Goal: Navigation & Orientation: Understand site structure

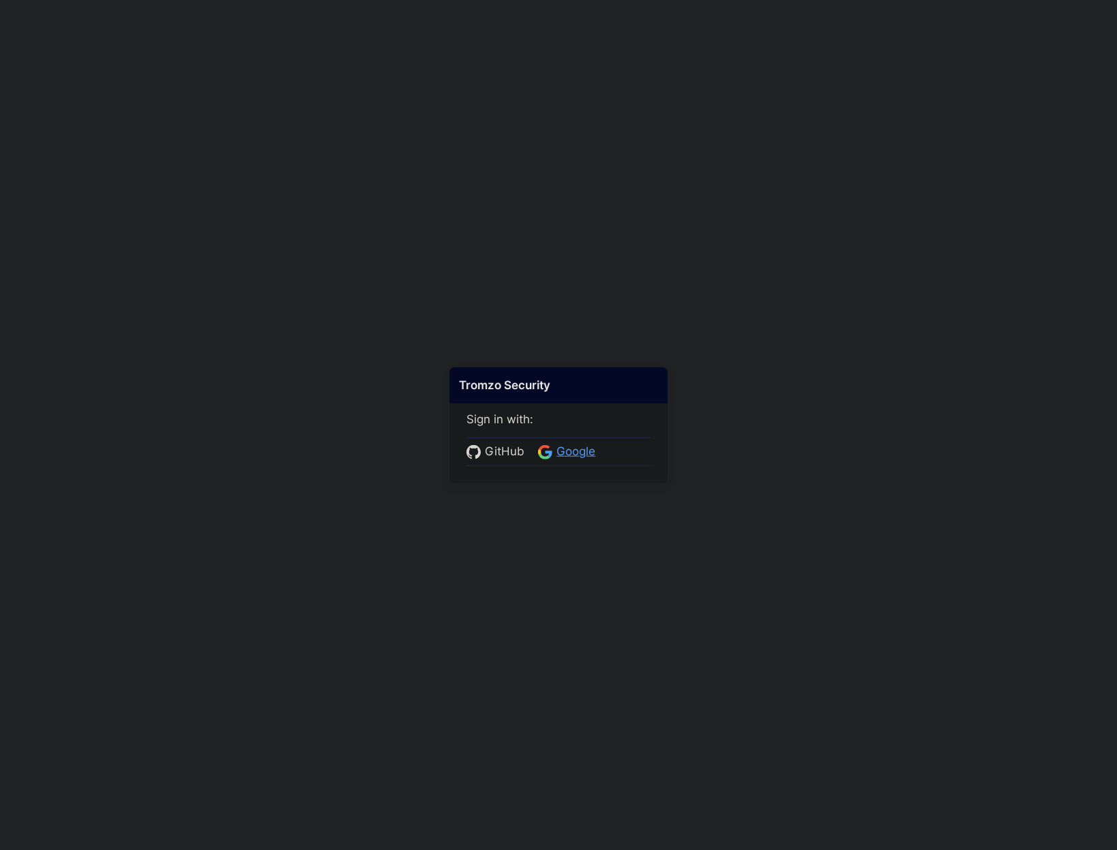
click at [561, 452] on span "Google" at bounding box center [575, 452] width 47 height 18
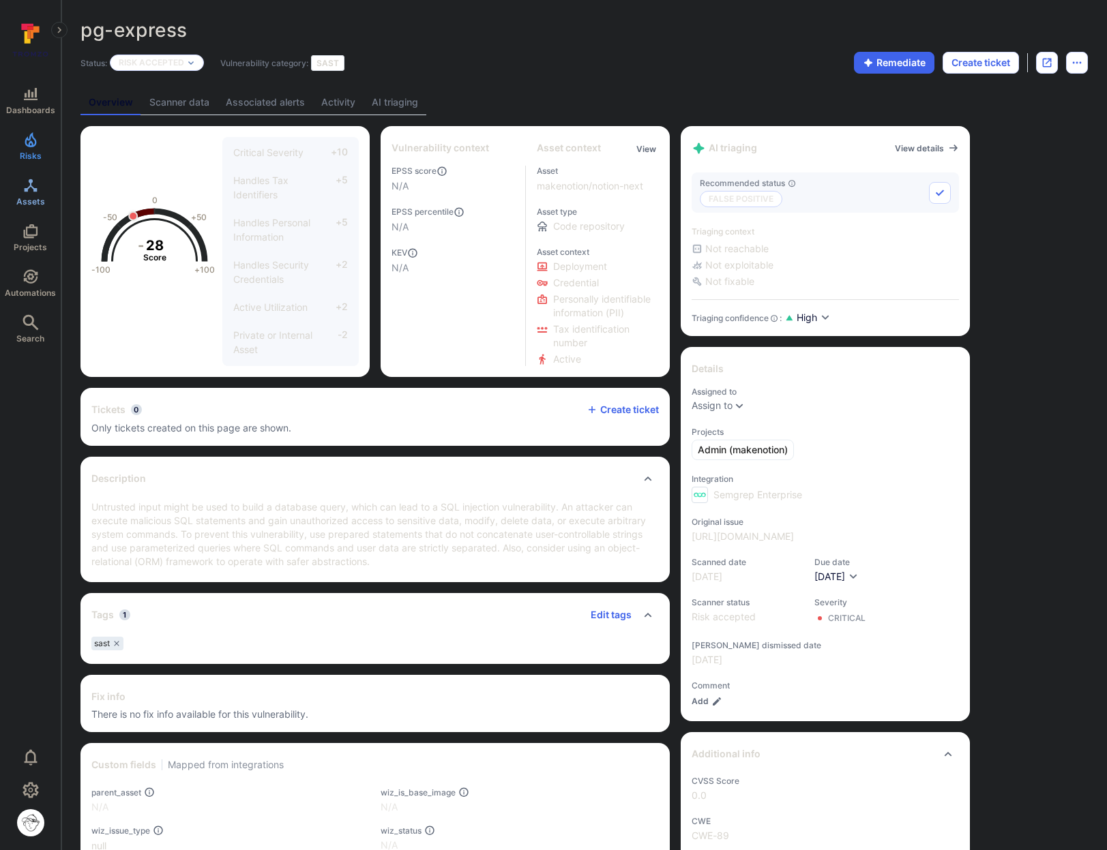
click at [31, 184] on icon "Assets" at bounding box center [31, 185] width 16 height 16
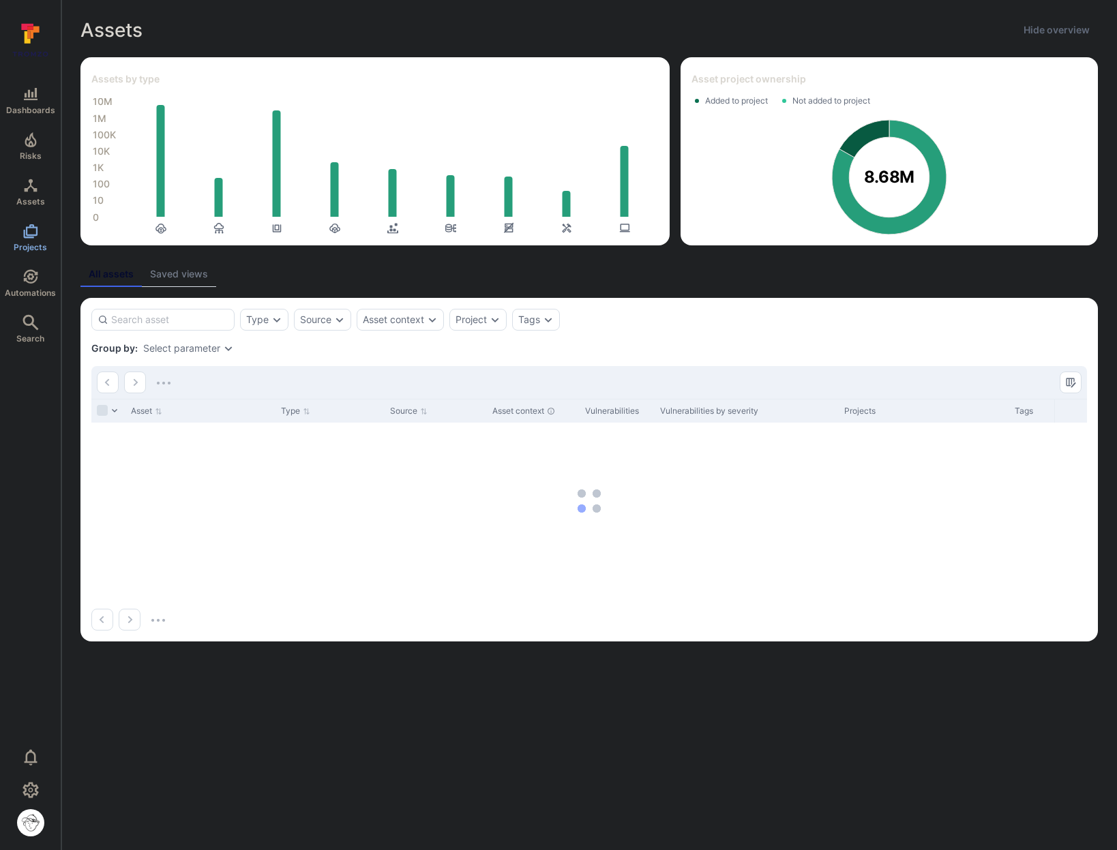
click at [35, 245] on span "Projects" at bounding box center [30, 247] width 33 height 10
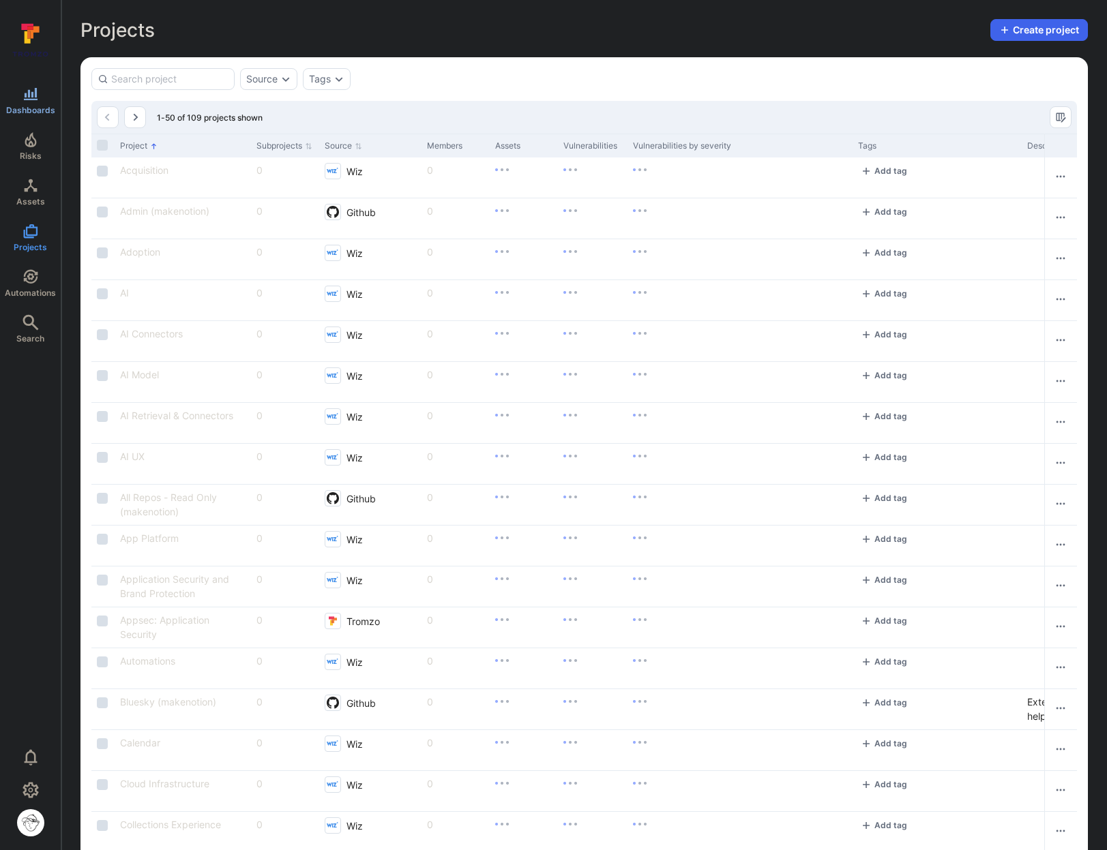
click at [32, 100] on icon "Dashboards" at bounding box center [31, 94] width 14 height 12
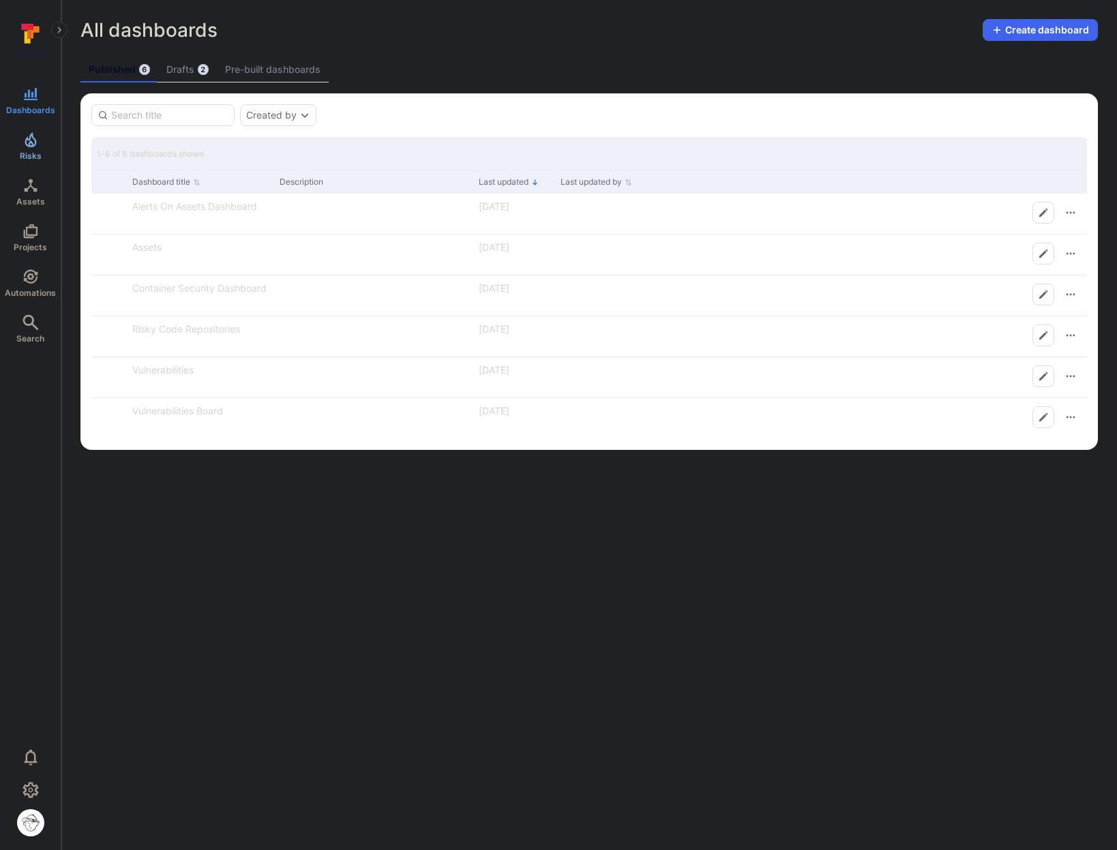
click at [31, 146] on icon "Risks" at bounding box center [31, 139] width 12 height 15
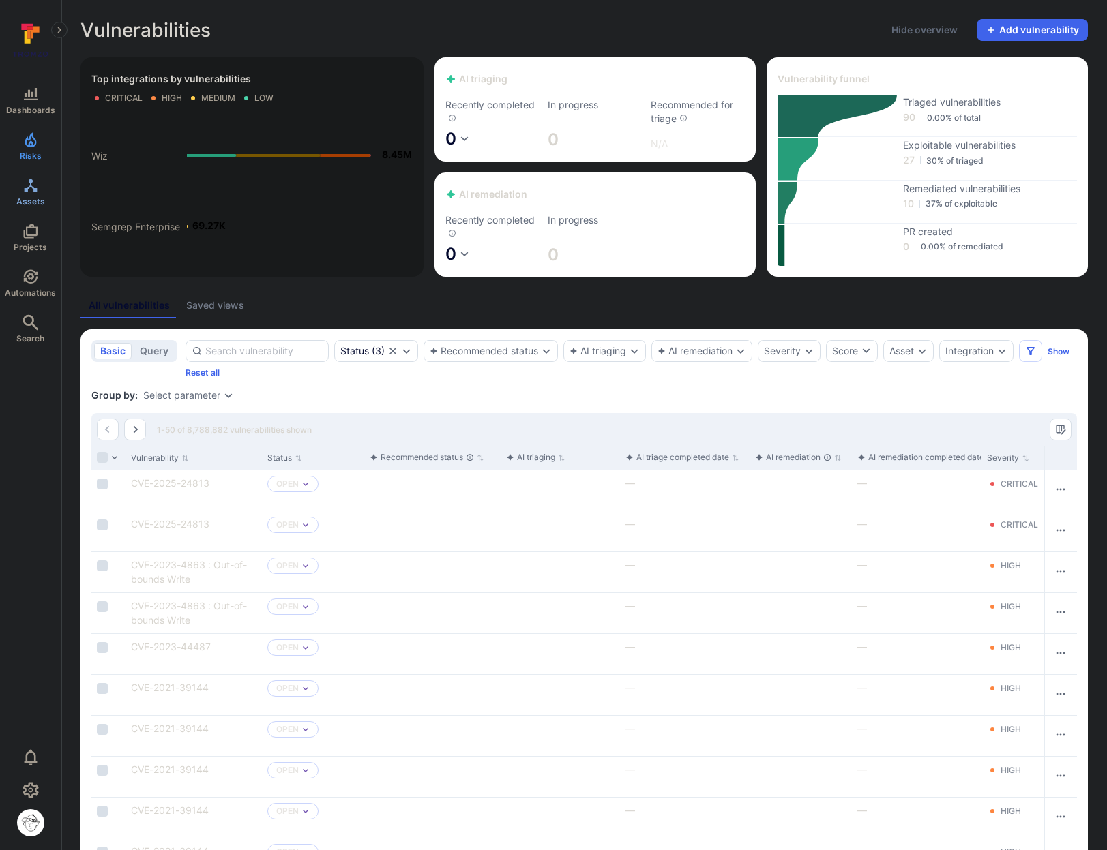
click at [35, 194] on link "Assets" at bounding box center [30, 192] width 61 height 40
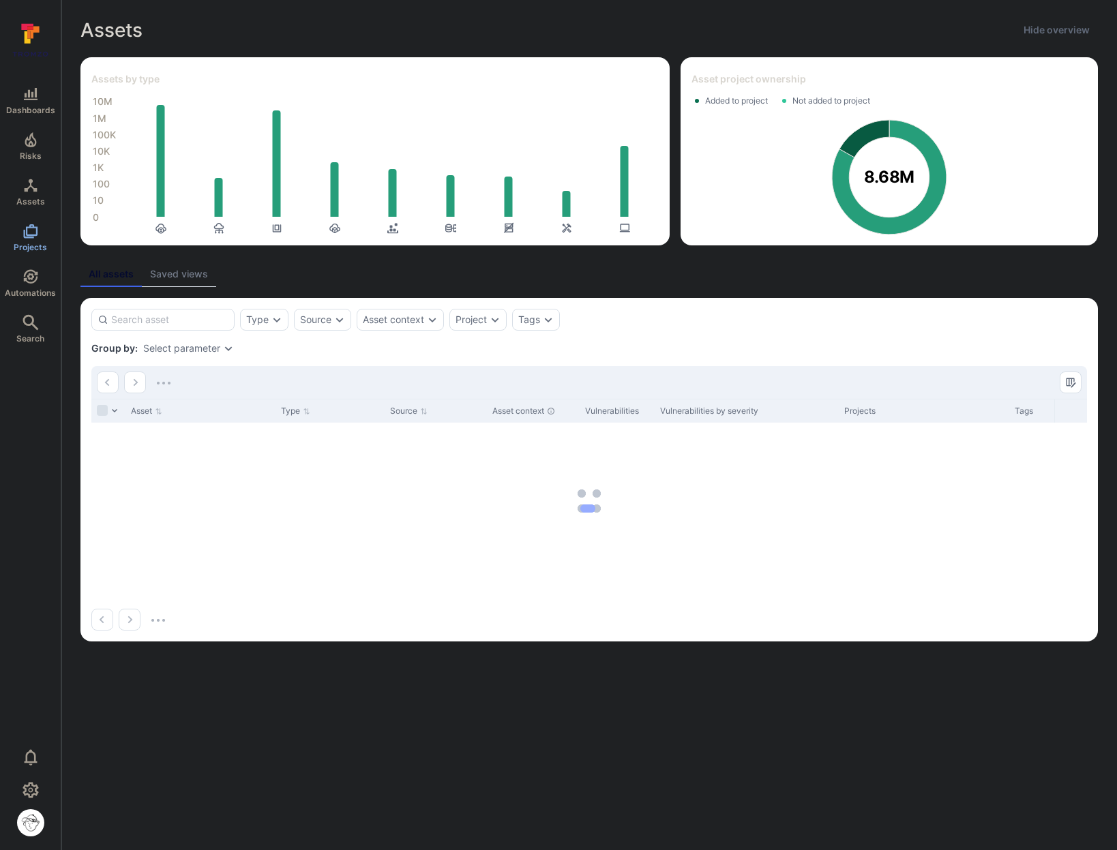
click at [30, 223] on icon "Projects" at bounding box center [31, 231] width 16 height 16
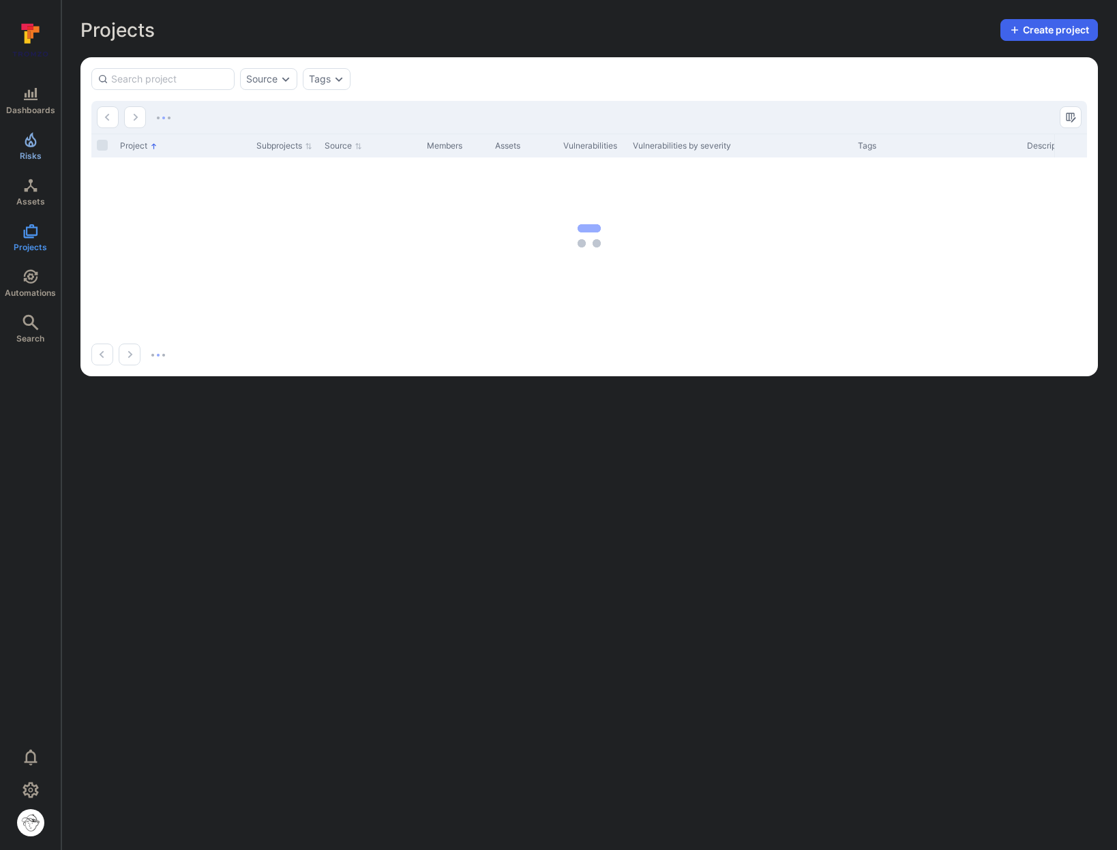
click at [20, 160] on span "Risks" at bounding box center [31, 156] width 22 height 10
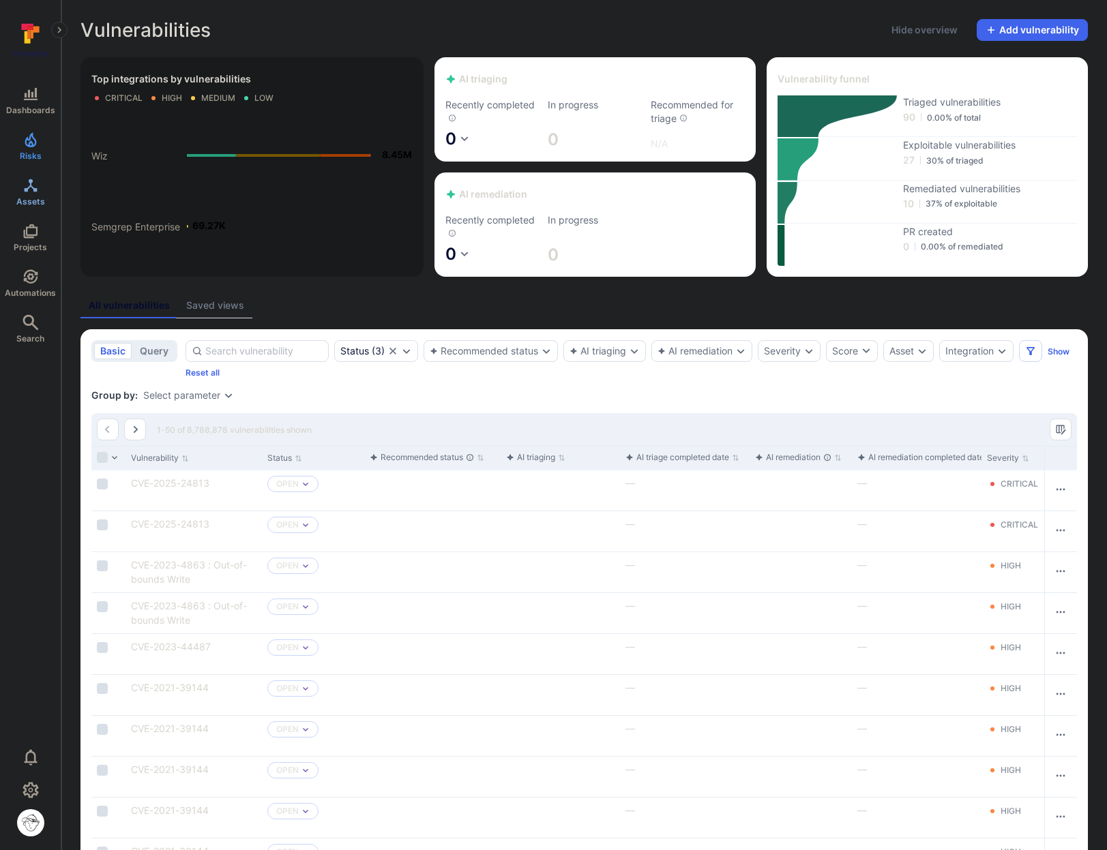
click at [31, 198] on span "Assets" at bounding box center [30, 201] width 29 height 10
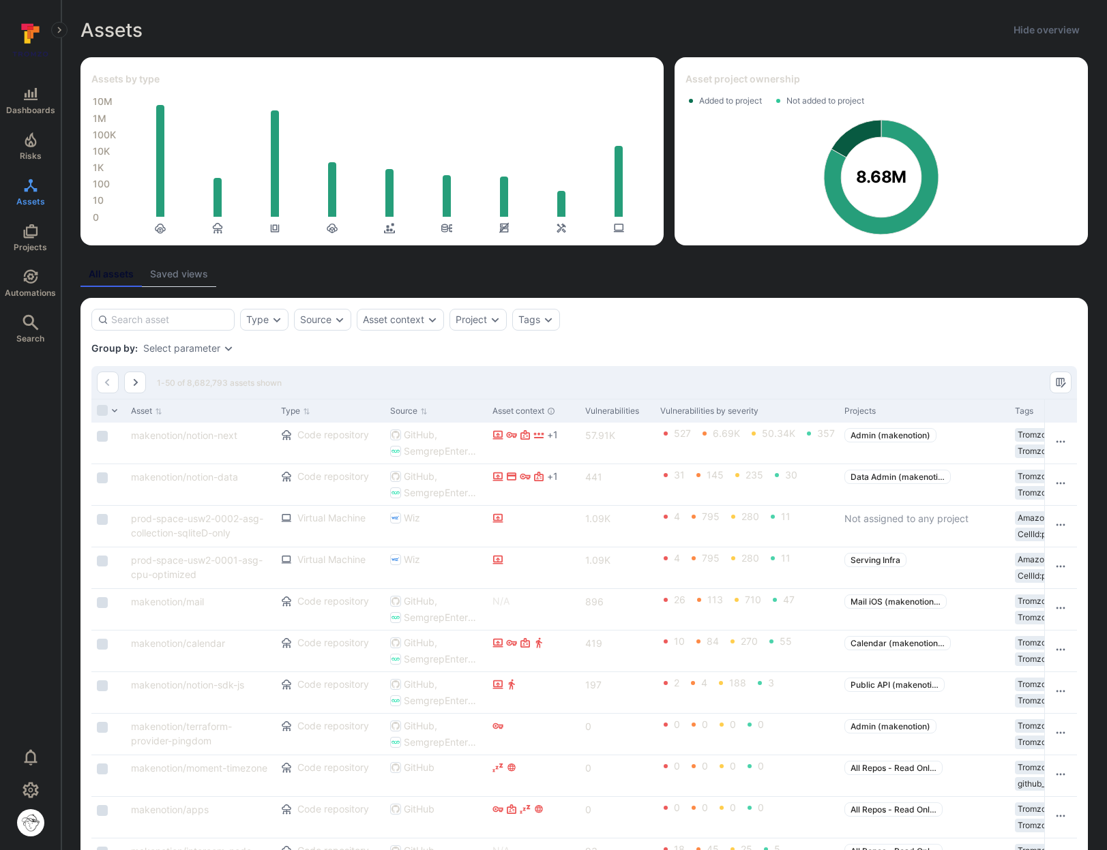
click at [248, 348] on div "Group by: Select parameter" at bounding box center [583, 349] width 985 height 14
click at [29, 237] on icon "Projects" at bounding box center [30, 231] width 14 height 14
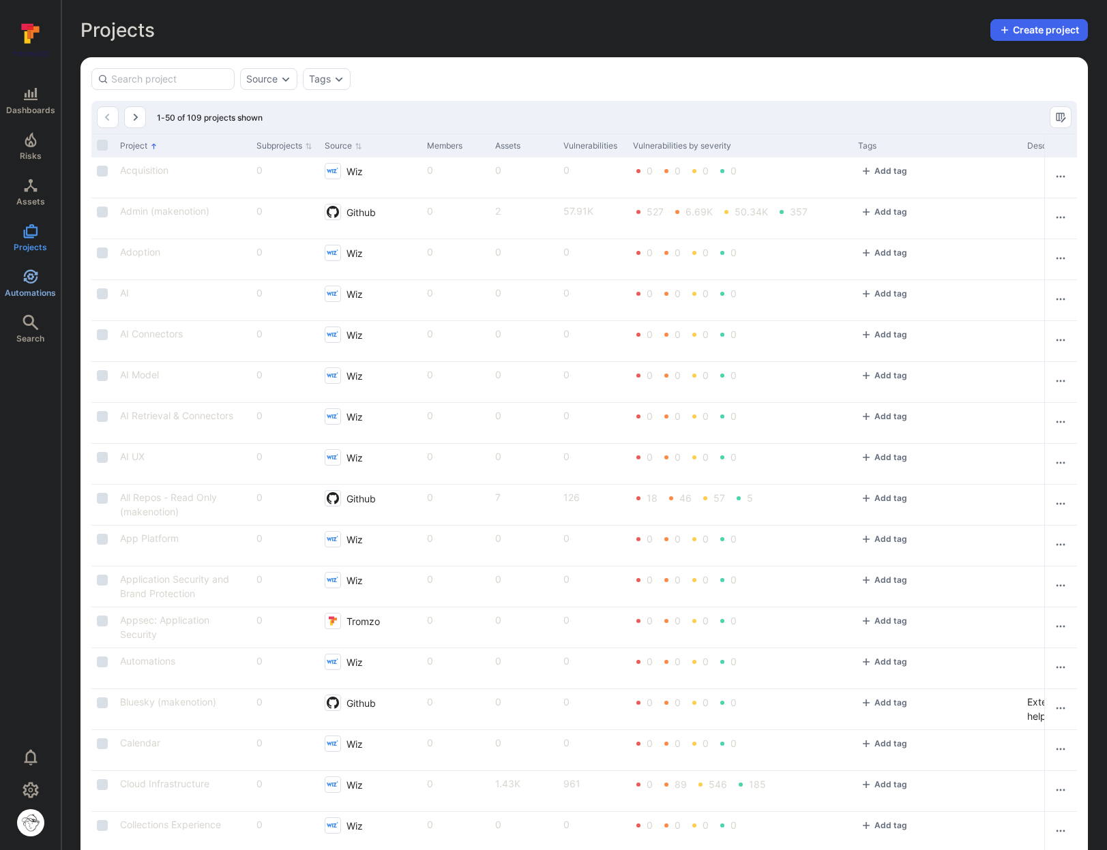
click at [36, 286] on link "Automations" at bounding box center [30, 283] width 61 height 40
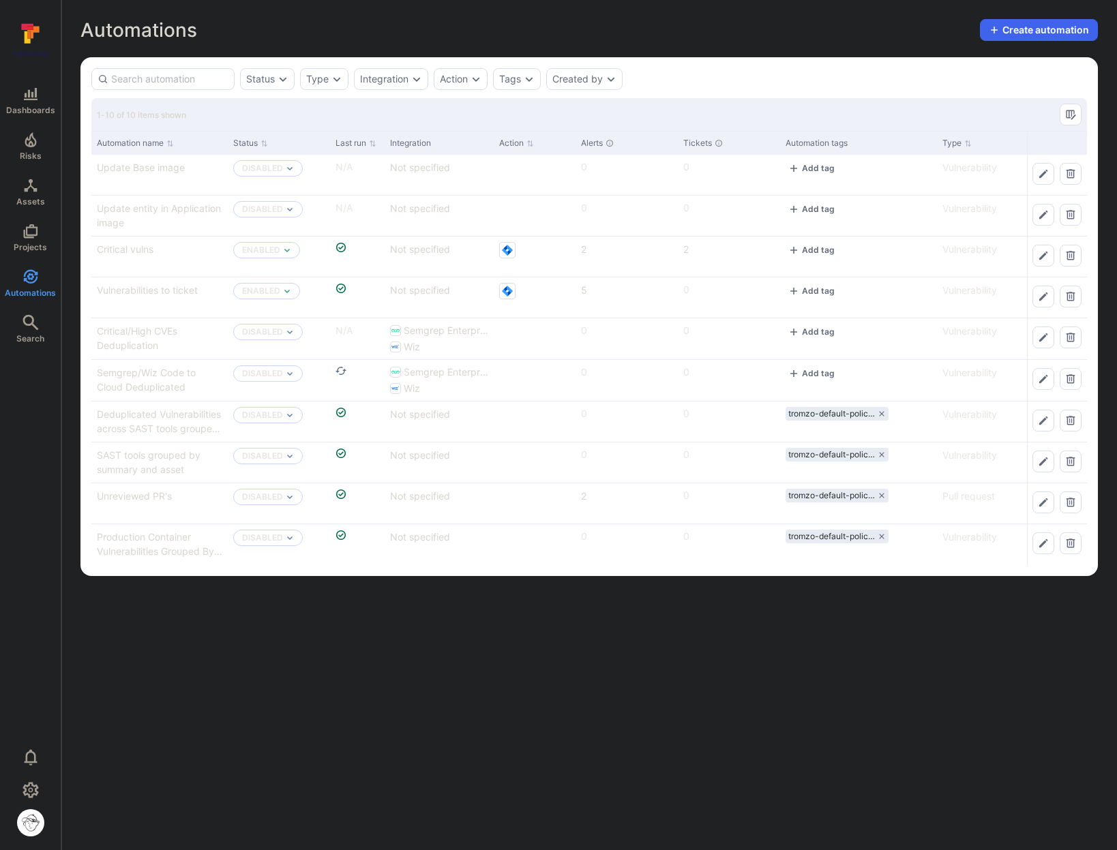
click at [361, 659] on body "Dashboards Risks Assets Projects Automations Search 0 Automations Automations C…" at bounding box center [558, 425] width 1117 height 850
click at [31, 123] on div "Dashboards Risks Assets Projects Automations Search" at bounding box center [30, 217] width 61 height 274
click at [31, 106] on span "Dashboards" at bounding box center [30, 110] width 49 height 10
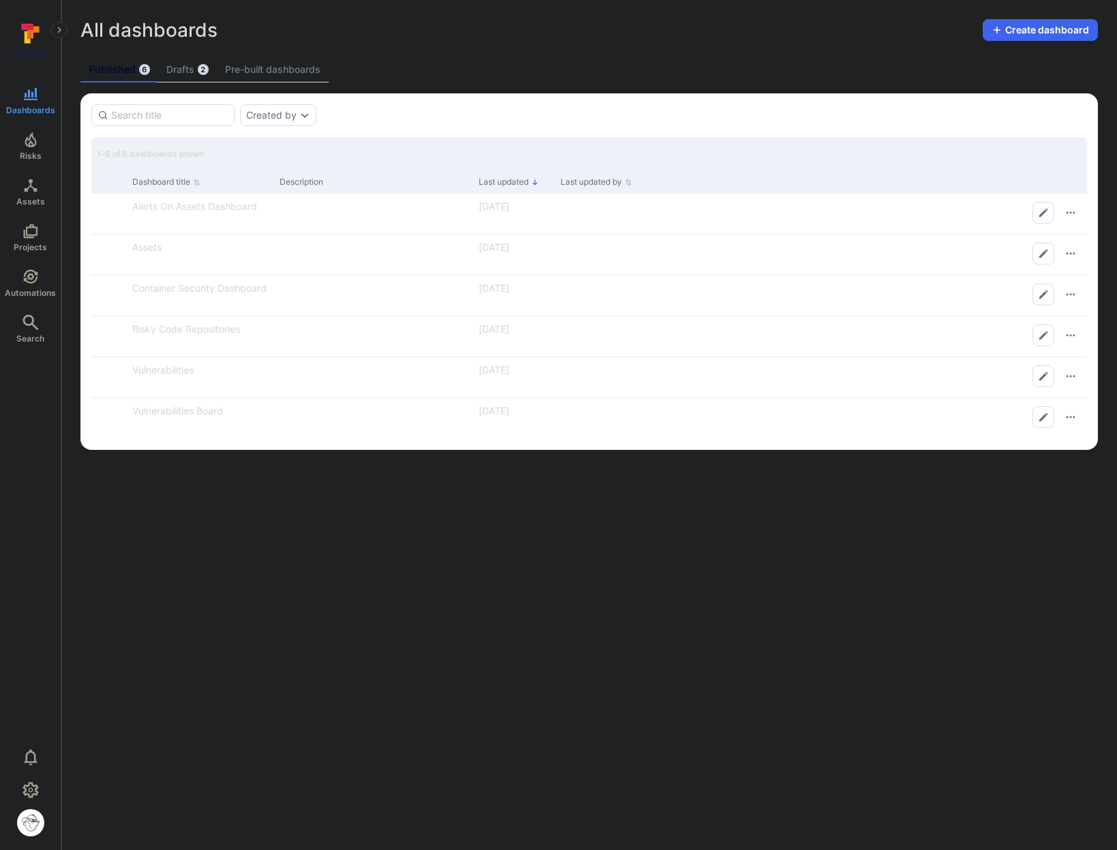
click at [417, 583] on body "Dashboards Risks Assets Projects Automations Search 0 Dashboards All dashboards…" at bounding box center [558, 425] width 1117 height 850
